Goal: Transaction & Acquisition: Purchase product/service

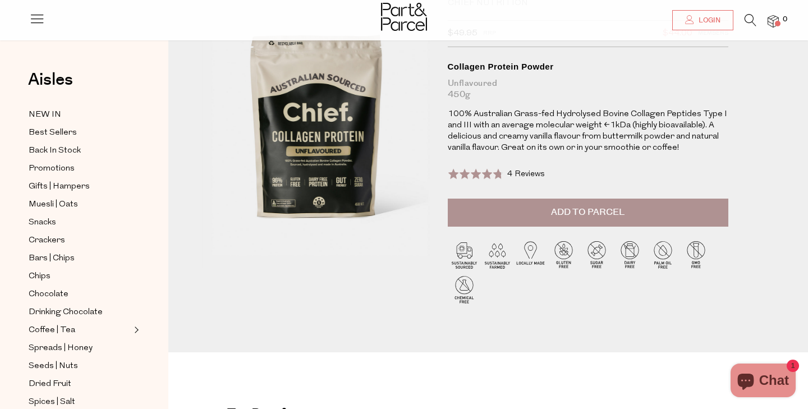
click at [517, 66] on div "Collagen Protein Powder" at bounding box center [588, 66] width 281 height 11
drag, startPoint x: 566, startPoint y: 63, endPoint x: 460, endPoint y: 57, distance: 106.3
click at [460, 57] on div "Chief Nutrition $49.95 RRP $44.00 Members Available: In Stock Collagen Protein …" at bounding box center [588, 98] width 281 height 201
copy div "Collagen Protein Powder"
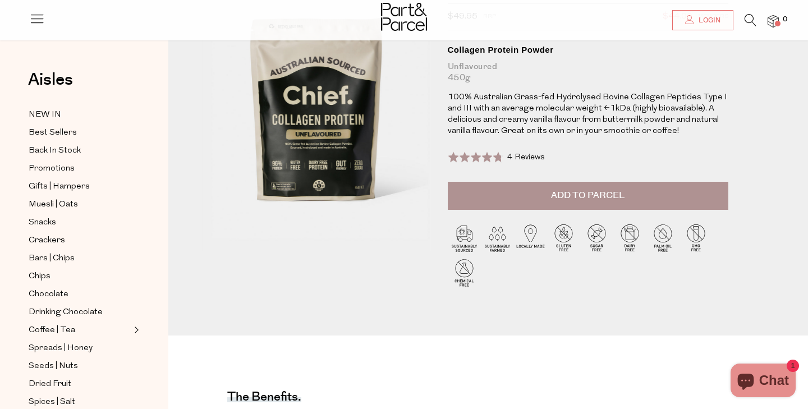
scroll to position [103, 0]
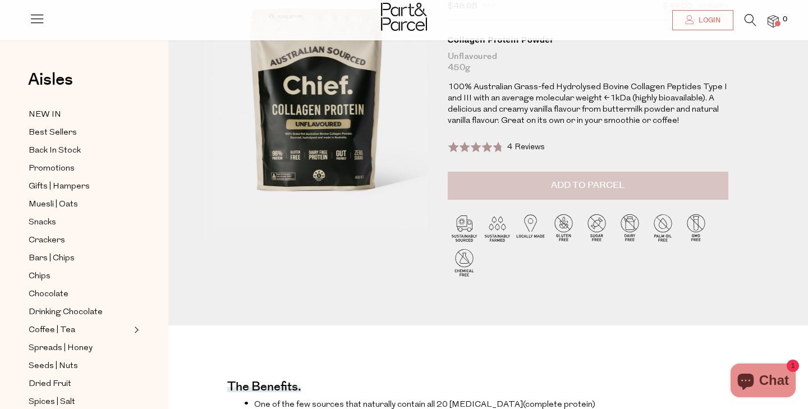
click at [639, 180] on button "Add to Parcel" at bounding box center [588, 186] width 281 height 28
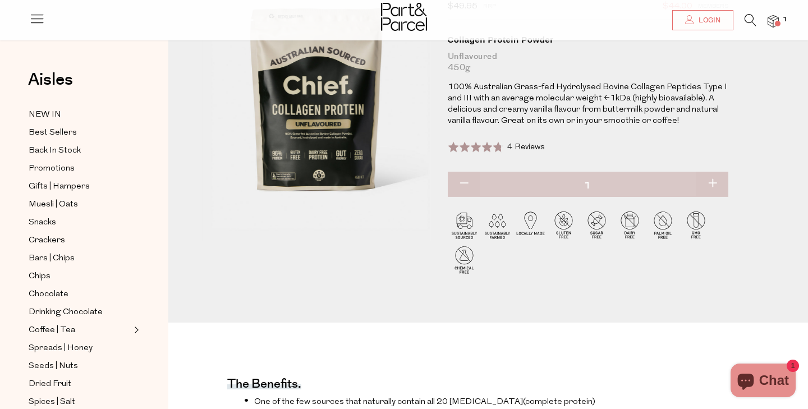
click at [781, 18] on span "1" at bounding box center [785, 20] width 10 height 10
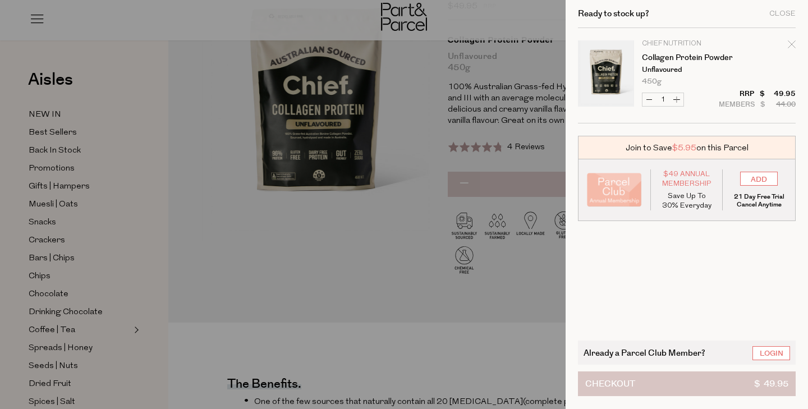
click at [714, 385] on button "Checkout $ 49.95" at bounding box center [687, 383] width 218 height 25
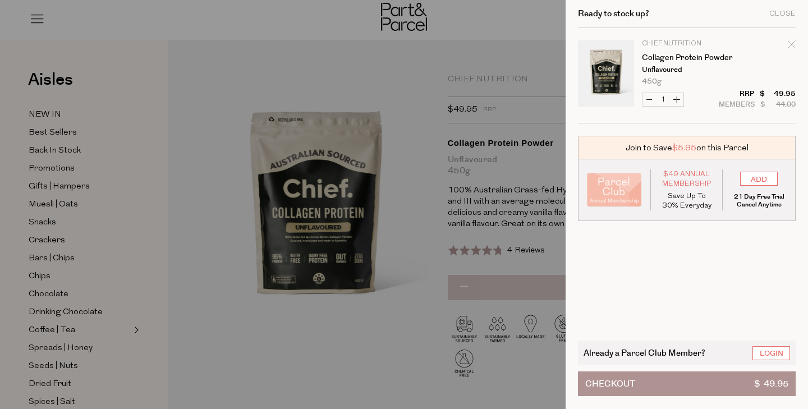
click at [648, 96] on button "Decrease Collagen Protein Powder" at bounding box center [648, 99] width 13 height 13
type input "0"
click at [796, 38] on div "Ready to stock up? Close Image Product Total Qty Chief Nutrition Collagen Prote…" at bounding box center [687, 204] width 242 height 409
